Goal: Transaction & Acquisition: Purchase product/service

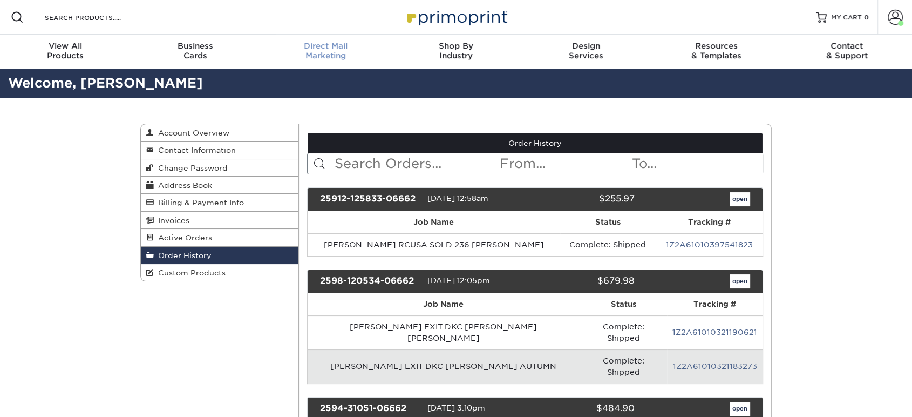
click at [316, 49] on span "Direct Mail" at bounding box center [326, 46] width 130 height 10
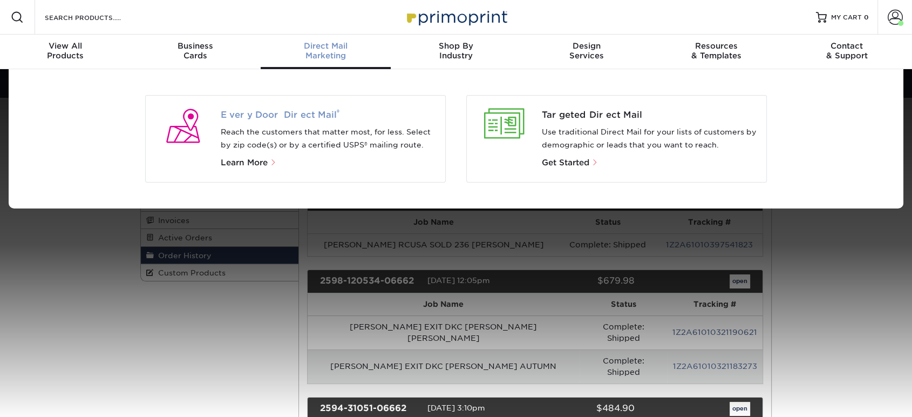
click at [302, 112] on span "Every Door Direct Mail ®" at bounding box center [329, 115] width 216 height 13
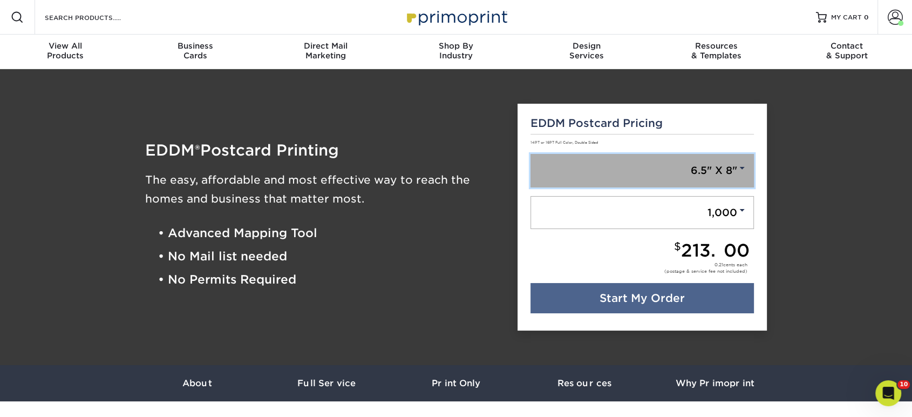
click at [634, 178] on link "6.5" X 8"" at bounding box center [643, 170] width 224 height 33
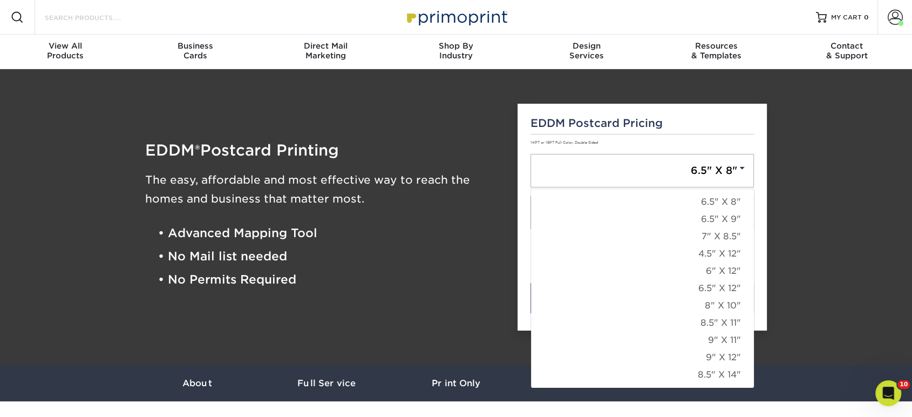
click at [91, 13] on input "Search Products" at bounding box center [96, 17] width 105 height 13
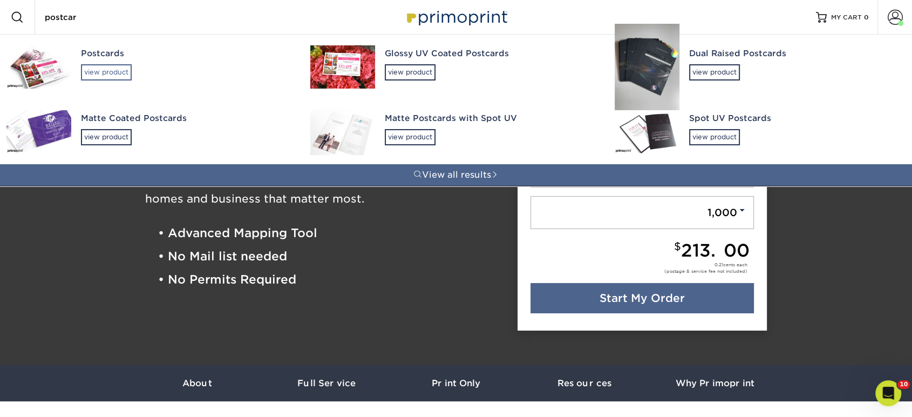
type input "postcar"
click at [119, 71] on div "view product" at bounding box center [106, 72] width 51 height 16
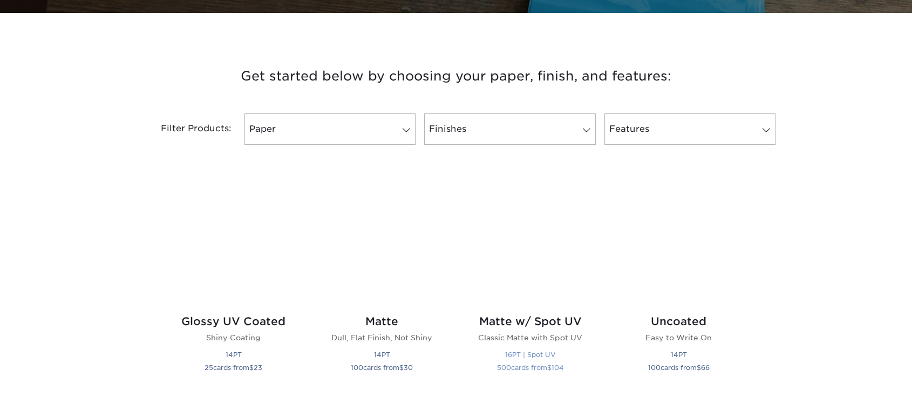
scroll to position [479, 0]
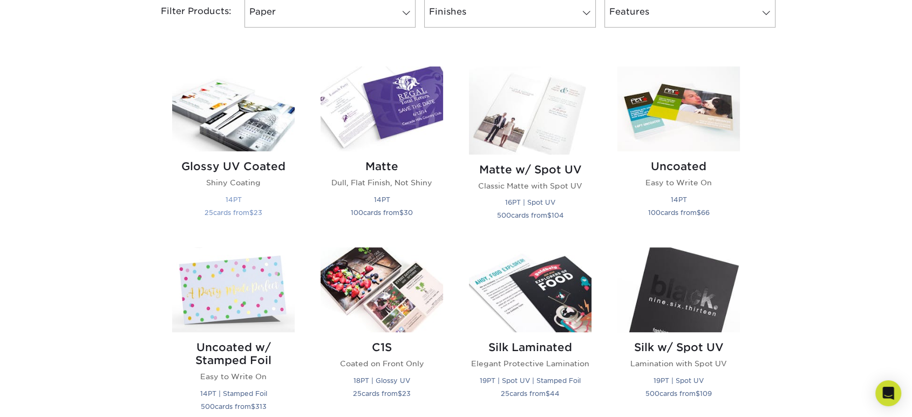
click at [204, 117] on img at bounding box center [233, 108] width 123 height 85
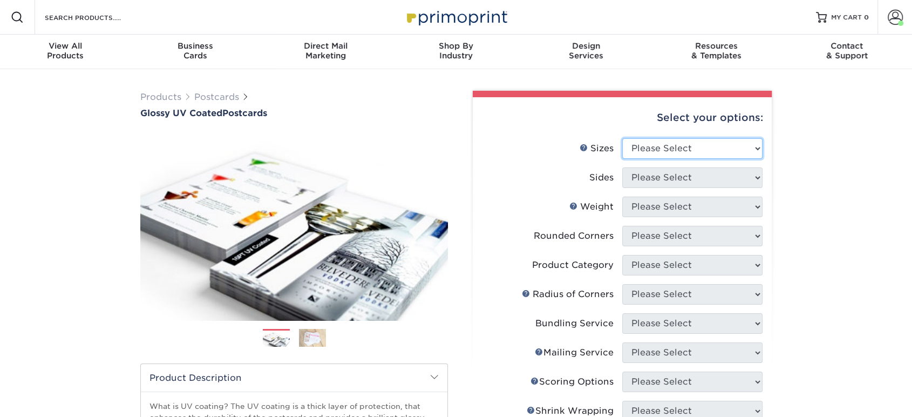
click at [717, 149] on select "Please Select 1.5" x 7" 2" x 4" 2" x 6" 2" x 7" 2" x 8" 2.12" x 5.5" 2.12" x 5.…" at bounding box center [692, 148] width 140 height 21
select select "6.00x9.00"
click at [622, 138] on select "Please Select 1.5" x 7" 2" x 4" 2" x 6" 2" x 7" 2" x 8" 2.12" x 5.5" 2.12" x 5.…" at bounding box center [692, 148] width 140 height 21
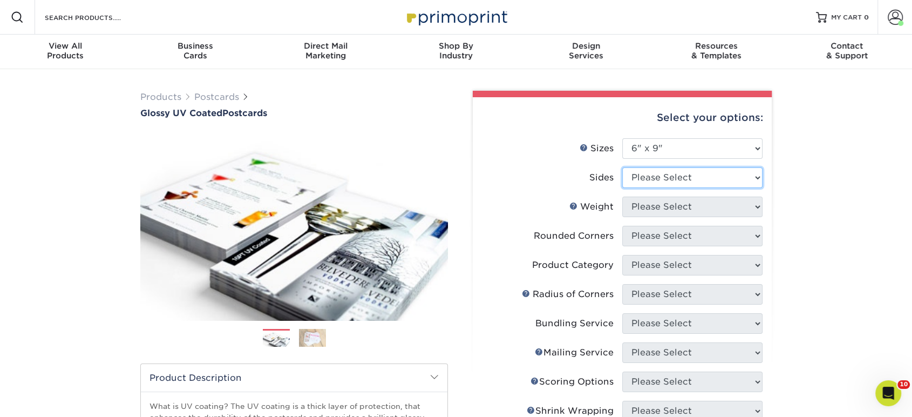
click at [679, 176] on select "Please Select Print Both Sides Print Front Only" at bounding box center [692, 177] width 140 height 21
select select "13abbda7-1d64-4f25-8bb2-c179b224825d"
click at [622, 167] on select "Please Select Print Both Sides Print Front Only" at bounding box center [692, 177] width 140 height 21
click at [682, 207] on select "Please Select 16PT 14PT 18PT C1S" at bounding box center [692, 206] width 140 height 21
select select "16PT"
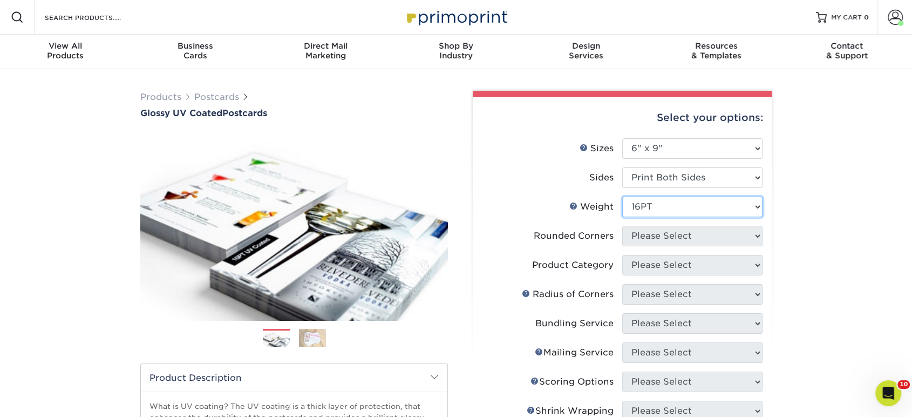
click at [622, 196] on select "Please Select 16PT 14PT 18PT C1S" at bounding box center [692, 206] width 140 height 21
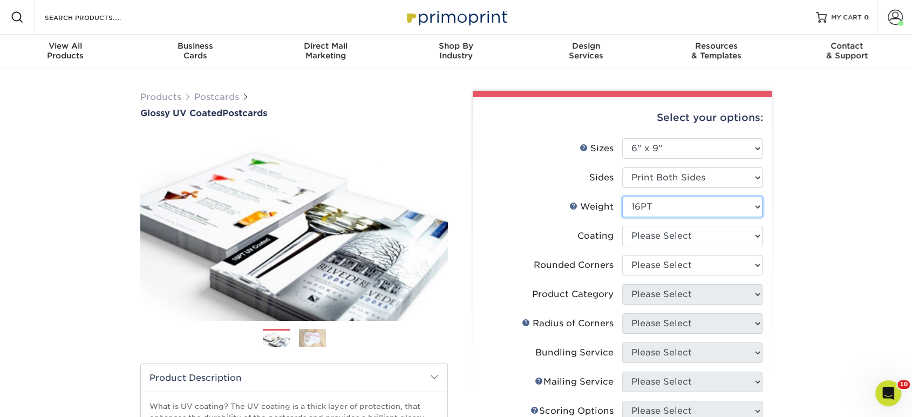
click at [687, 198] on select "Please Select 16PT 14PT 18PT C1S" at bounding box center [692, 206] width 140 height 21
click at [669, 245] on select at bounding box center [692, 236] width 140 height 21
select select "ae367451-b2b8-45df-a344-0f05b6a12993"
click at [622, 226] on select at bounding box center [692, 236] width 140 height 21
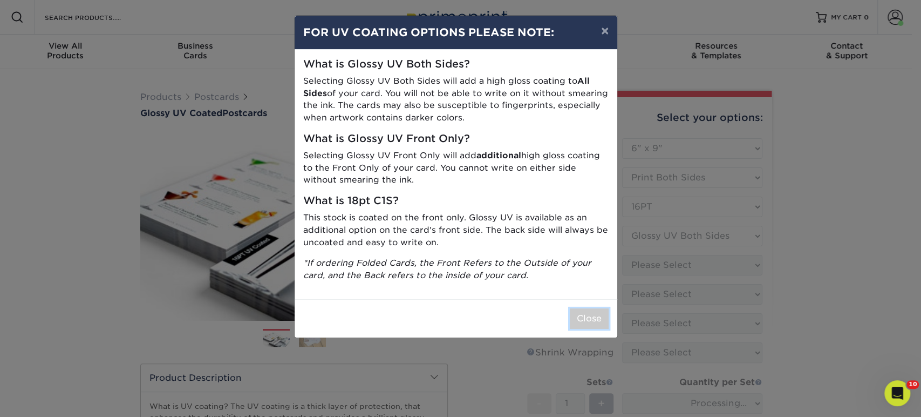
click at [581, 315] on button "Close" at bounding box center [589, 318] width 39 height 21
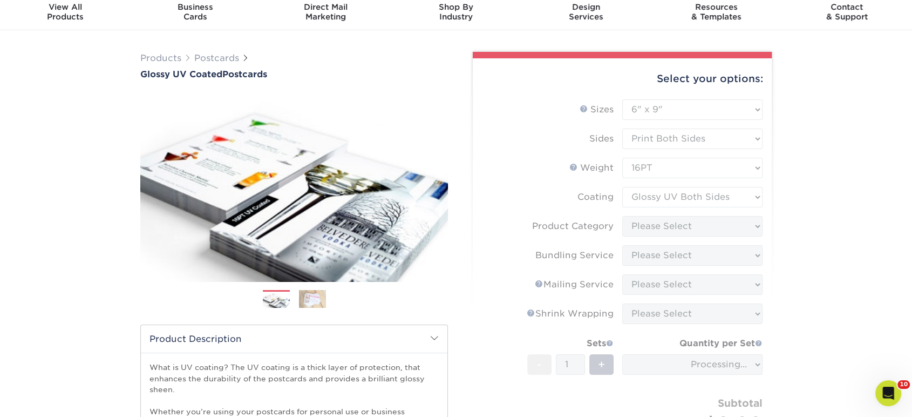
scroll to position [120, 0]
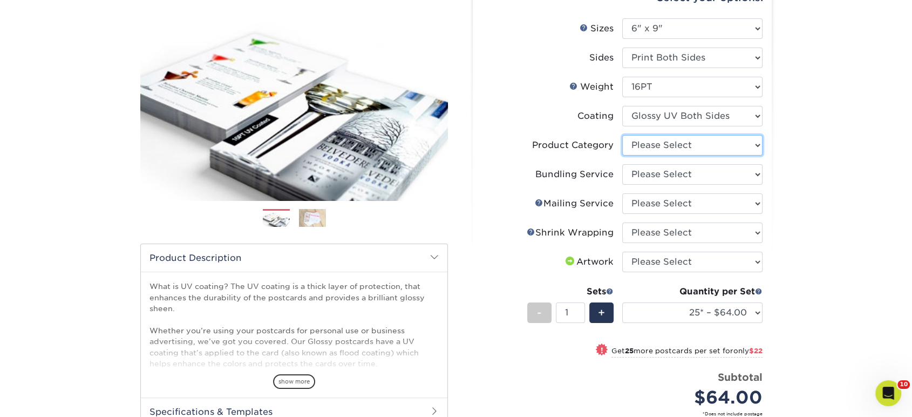
click at [654, 146] on select "Please Select Postcards" at bounding box center [692, 145] width 140 height 21
select select "9b7272e0-d6c8-4c3c-8e97-d3a1bcdab858"
click at [622, 135] on select "Please Select Postcards" at bounding box center [692, 145] width 140 height 21
click at [656, 174] on select "Please Select No Bundling Services Yes, Bundles of 50 (+2 Days) Yes, Bundles of…" at bounding box center [692, 174] width 140 height 21
select select "58689abb-25c0-461c-a4c3-a80b627d6649"
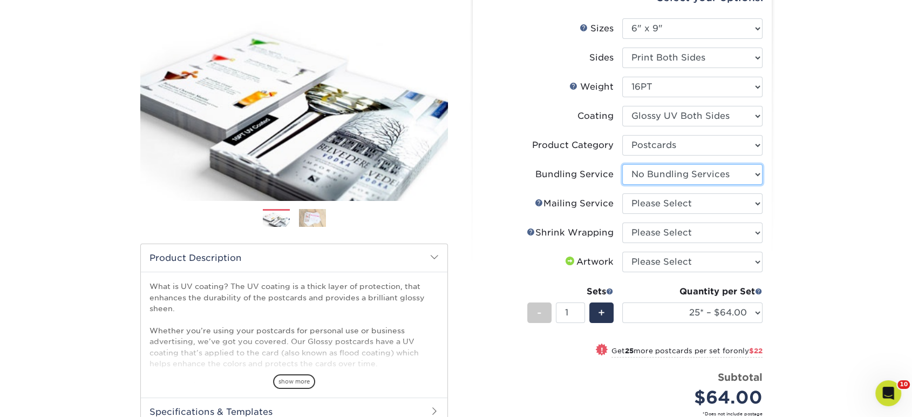
click at [622, 164] on select "Please Select No Bundling Services Yes, Bundles of 50 (+2 Days) Yes, Bundles of…" at bounding box center [692, 174] width 140 height 21
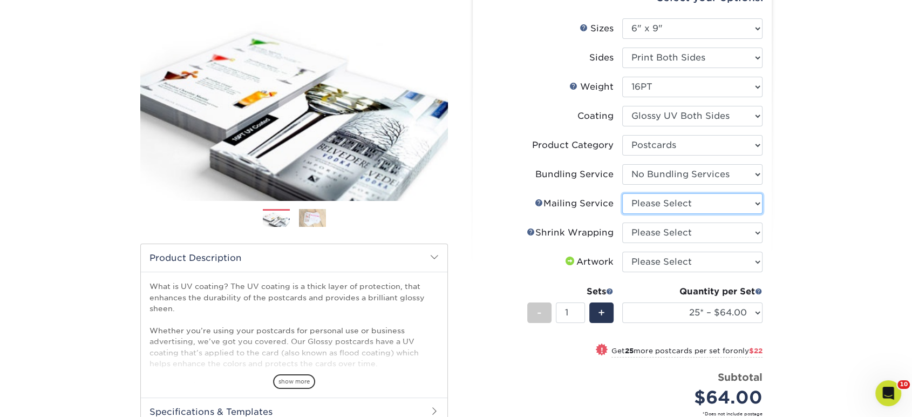
click at [652, 206] on select "Please Select No Direct Mailing Service No, I will mail/stamp/imprint Direct Ma…" at bounding box center [692, 203] width 140 height 21
select select "3e5e9bdd-d78a-4c28-a41d-fe1407925ca6"
click at [622, 193] on select "Please Select No Direct Mailing Service No, I will mail/stamp/imprint Direct Ma…" at bounding box center [692, 203] width 140 height 21
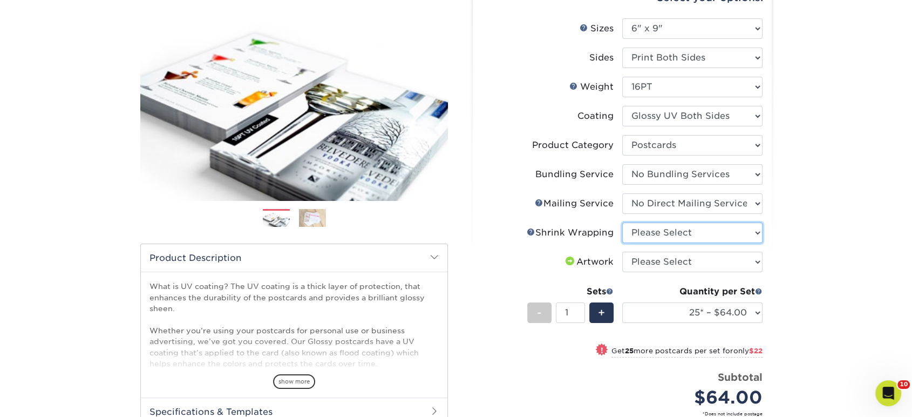
click at [645, 241] on select "Please Select No Shrink Wrapping Shrink Wrap 100 Per Package Shrink Wrap 50 Per…" at bounding box center [692, 232] width 140 height 21
select select "c8749376-e7da-41d0-b3dc-647faf84d907"
click at [622, 222] on select "Please Select No Shrink Wrapping Shrink Wrap 100 Per Package Shrink Wrap 50 Per…" at bounding box center [692, 232] width 140 height 21
click at [643, 262] on select "Please Select I will upload files I need a design - $150" at bounding box center [692, 262] width 140 height 21
select select "upload"
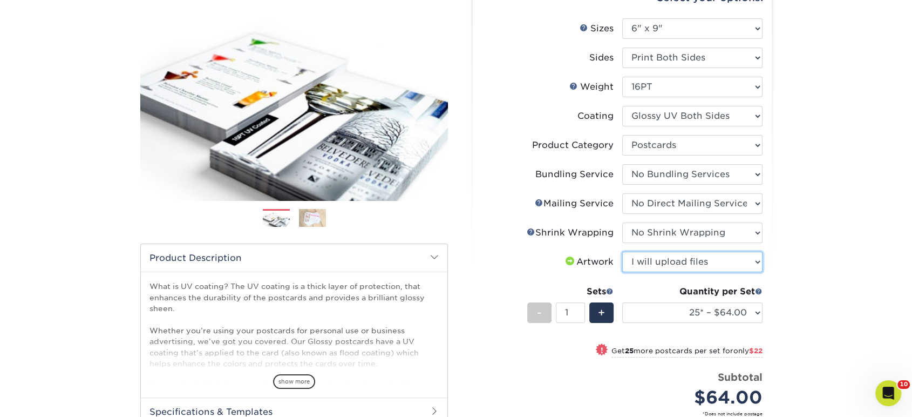
click at [622, 252] on select "Please Select I will upload files I need a design - $150" at bounding box center [692, 262] width 140 height 21
click at [642, 293] on div "Quantity per Set" at bounding box center [692, 291] width 140 height 13
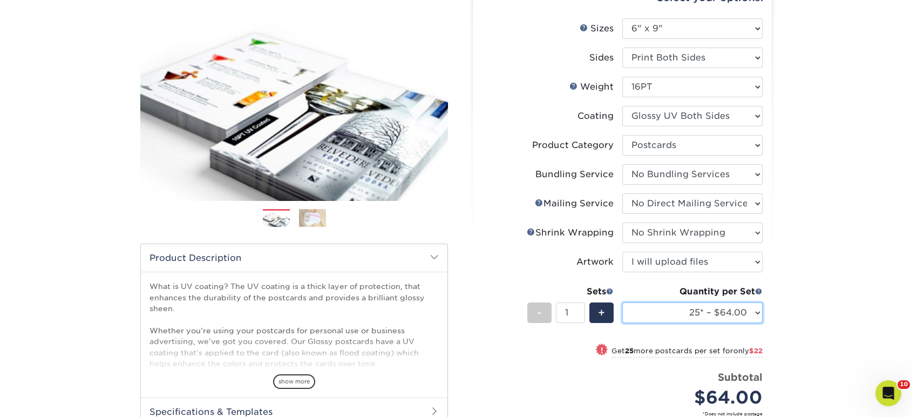
click at [644, 312] on select "25* – $64.00 50* – $86.00 75* – $100.00 100* – $133.00 250* – $224.00 500 – $27…" at bounding box center [692, 312] width 140 height 21
select select "2500 – $515.00"
click at [622, 302] on select "25* – $64.00 50* – $86.00 75* – $100.00 100* – $133.00 250* – $224.00 500 – $27…" at bounding box center [692, 312] width 140 height 21
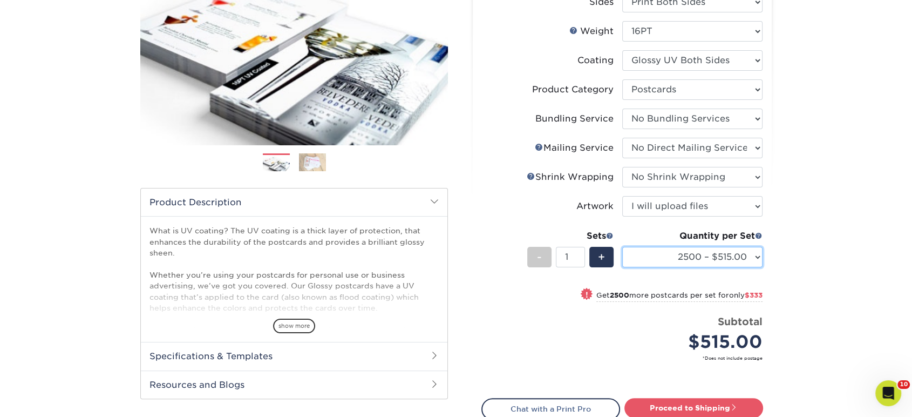
scroll to position [240, 0]
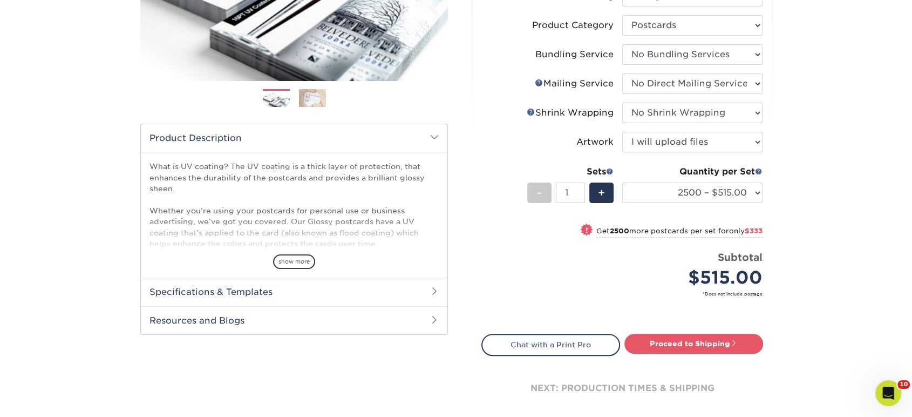
click at [691, 177] on div "Quantity per Set" at bounding box center [692, 171] width 140 height 13
click at [694, 185] on select "25* – $64.00 50* – $86.00 75* – $100.00 100* – $133.00 250* – $224.00 500 – $27…" at bounding box center [692, 192] width 140 height 21
click at [845, 200] on div "Products Postcards Glossy UV Coated Postcards Previous Next show more 25" at bounding box center [456, 144] width 912 height 630
click at [665, 344] on link "Proceed to Shipping" at bounding box center [694, 343] width 139 height 19
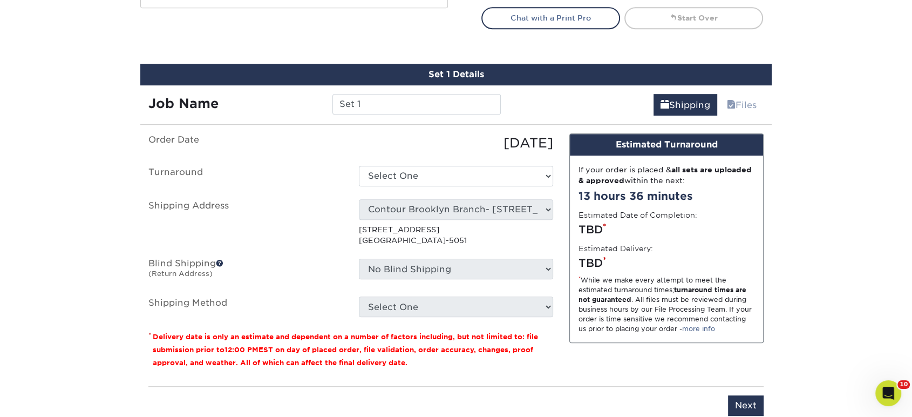
scroll to position [601, 0]
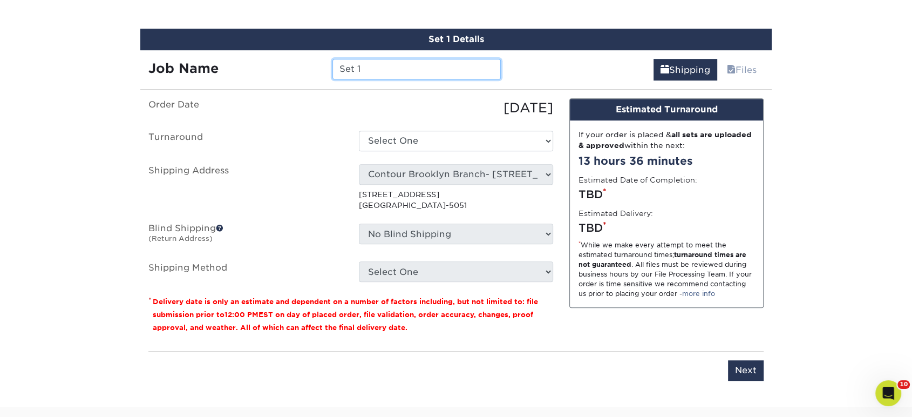
click at [441, 68] on input "Set 1" at bounding box center [417, 69] width 168 height 21
click at [487, 60] on input "ED HAINES/TAMMY SOLD" at bounding box center [417, 69] width 168 height 21
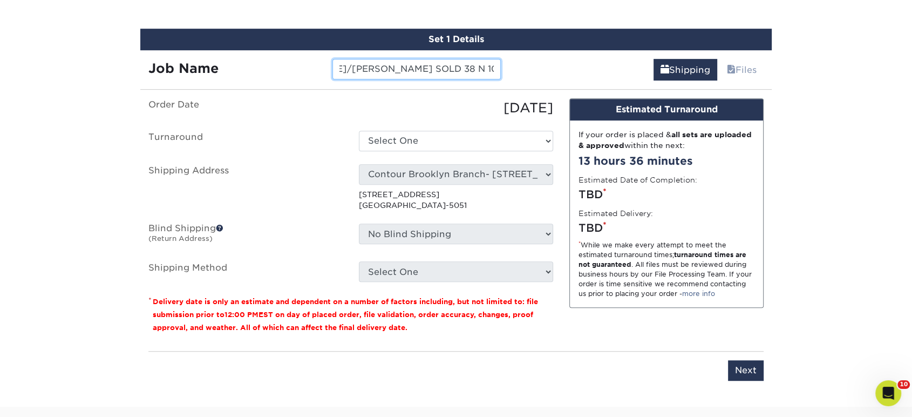
type input "ED HAINES/TAMMY SOLD 38 N 10TH MIKE FASSL"
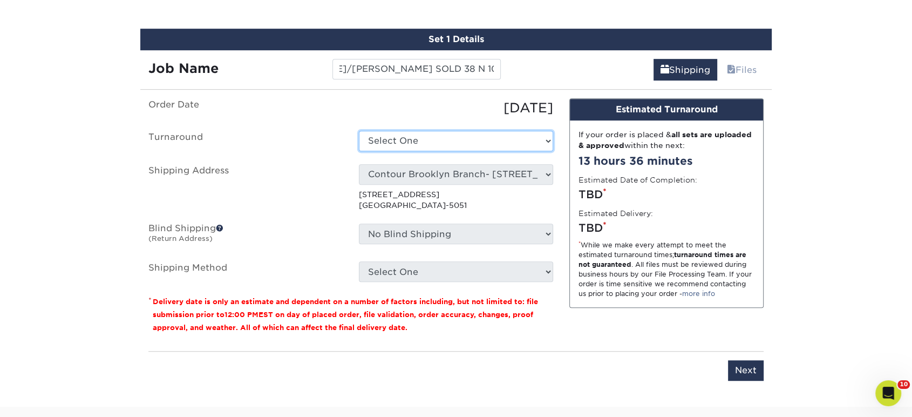
click at [462, 141] on select "Select One 2-4 Business Days 2 Day Next Business Day" at bounding box center [456, 141] width 194 height 21
select select "cd91e524-8bb4-4aa2-b731-19c845fe8ed7"
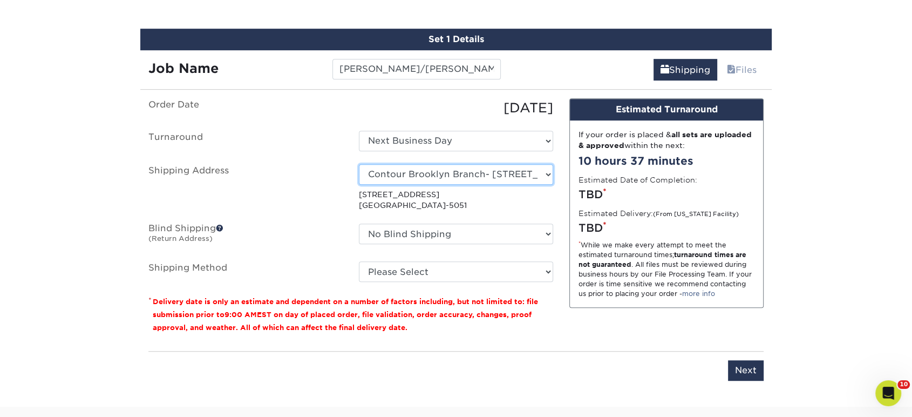
click at [411, 167] on select "Select One Realty Connect USA" at bounding box center [456, 174] width 194 height 21
select select "283068"
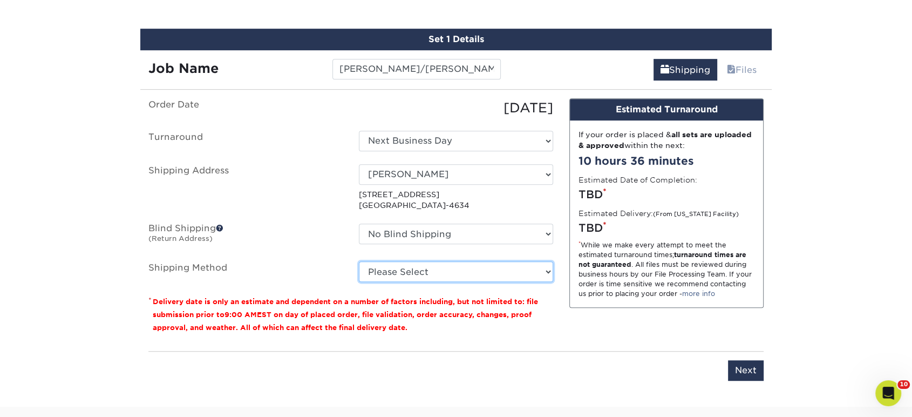
click at [442, 274] on select "Please Select Ground Shipping (+$97.40) 3 Day Shipping Service (+$128.99) 2 Day…" at bounding box center [456, 271] width 194 height 21
select select "03"
click at [359, 261] on select "Please Select Ground Shipping (+$97.40) 3 Day Shipping Service (+$128.99) 2 Day…" at bounding box center [456, 271] width 194 height 21
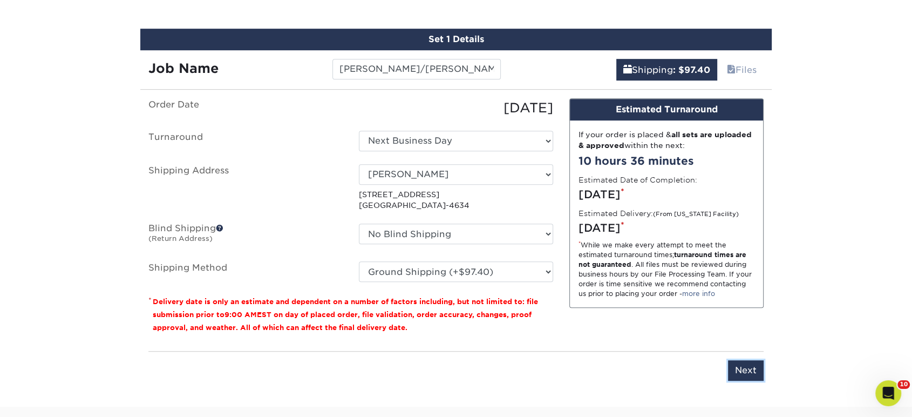
click at [747, 361] on input "Next" at bounding box center [746, 370] width 36 height 21
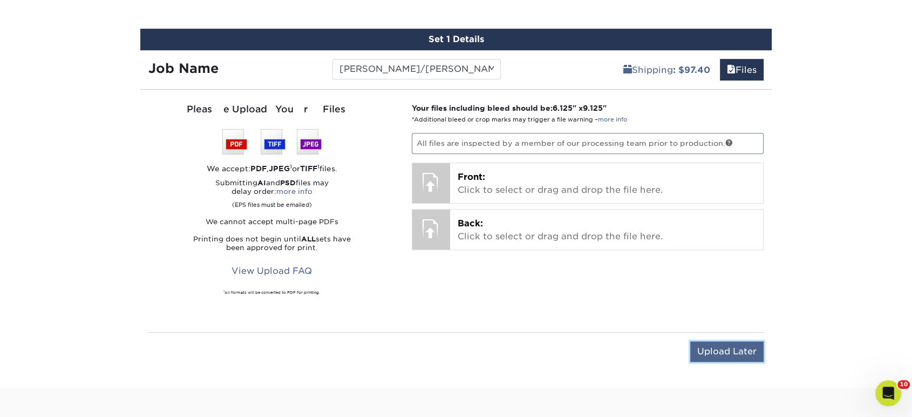
click at [736, 356] on input "Upload Later" at bounding box center [726, 351] width 73 height 21
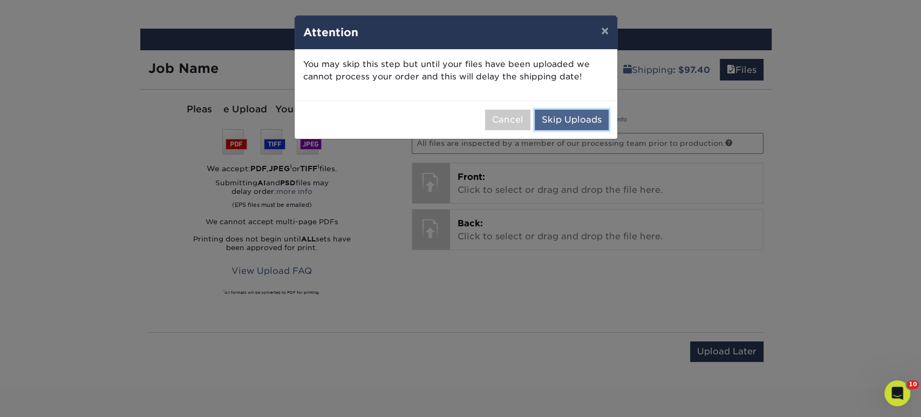
click at [566, 128] on button "Skip Uploads" at bounding box center [572, 120] width 74 height 21
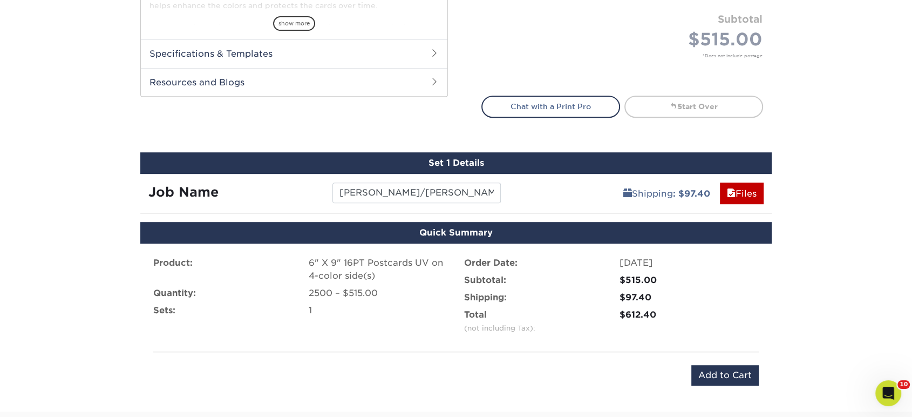
scroll to position [581, 0]
